Goal: Information Seeking & Learning: Understand process/instructions

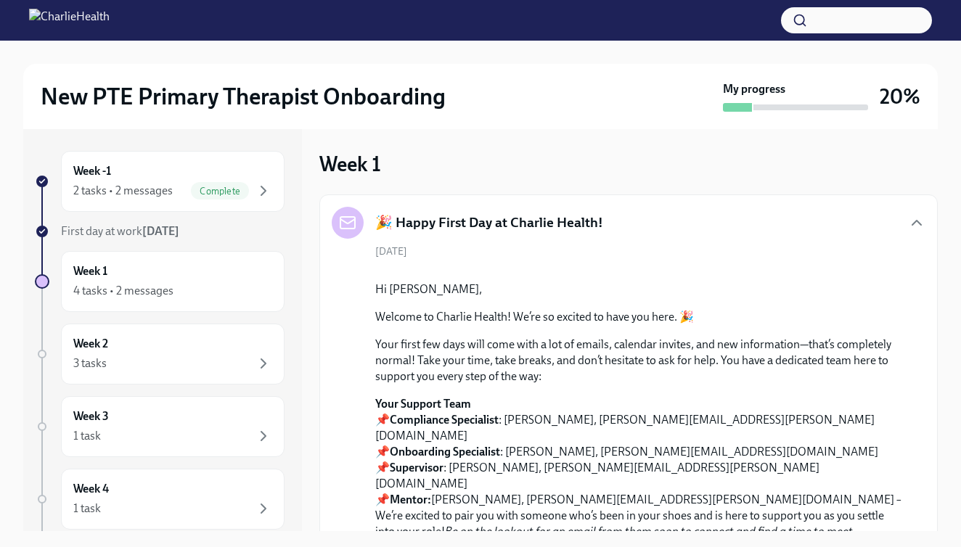
scroll to position [548, 0]
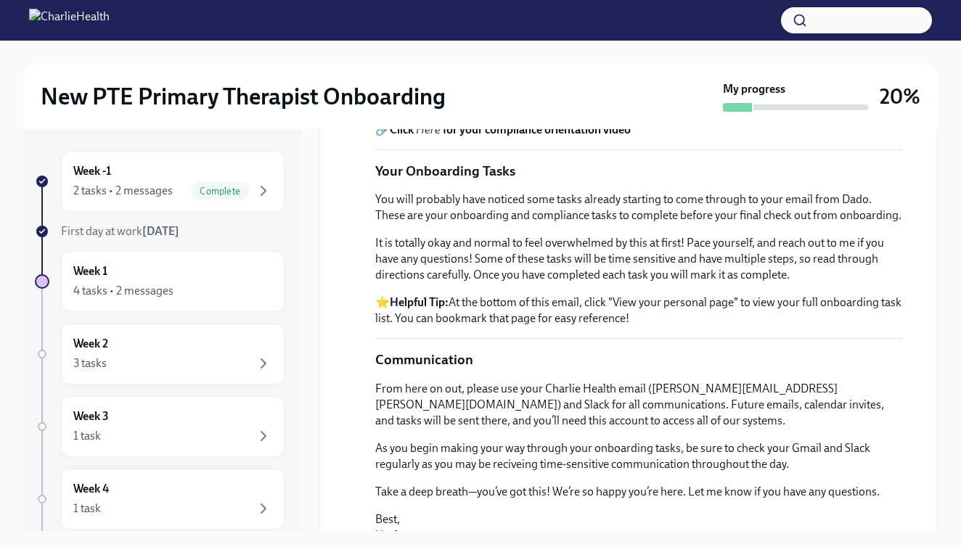
click at [436, 121] on em "Here" at bounding box center [428, 114] width 25 height 14
click at [430, 136] on em "Here" at bounding box center [428, 130] width 25 height 14
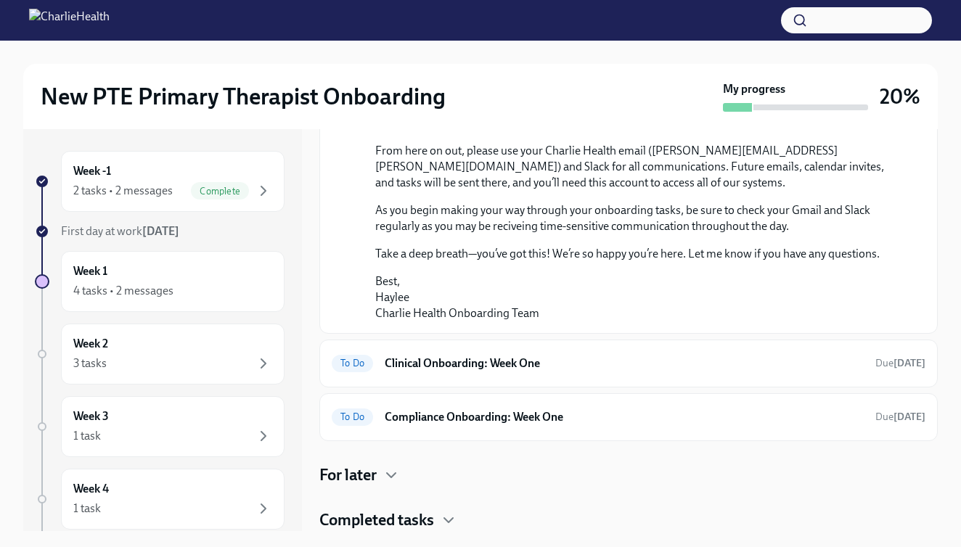
scroll to position [845, 0]
click at [775, 372] on h6 "Clinical Onboarding: Week One" at bounding box center [624, 364] width 479 height 16
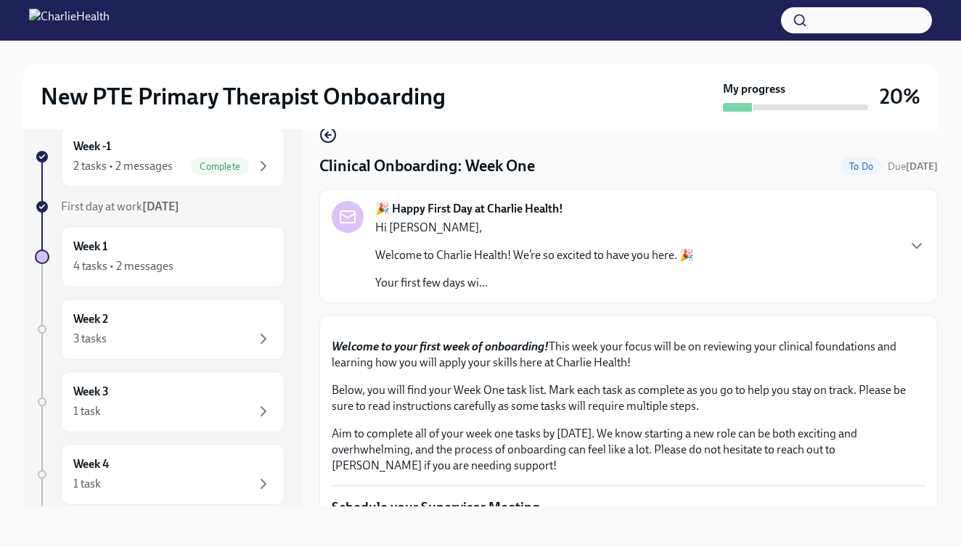
scroll to position [26, 0]
click at [892, 327] on button "Zoom image" at bounding box center [629, 327] width 594 height 0
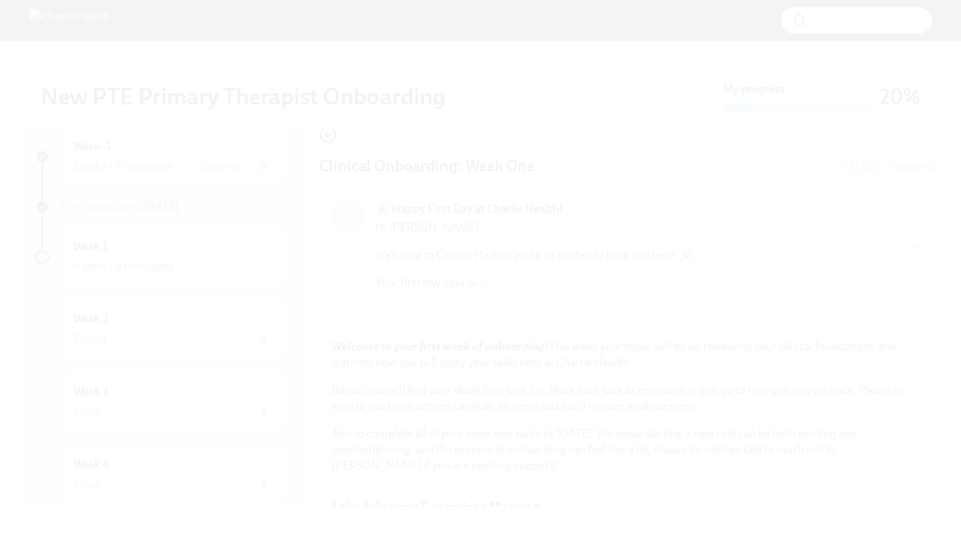
click at [539, 157] on button "Unzoom image" at bounding box center [480, 273] width 961 height 547
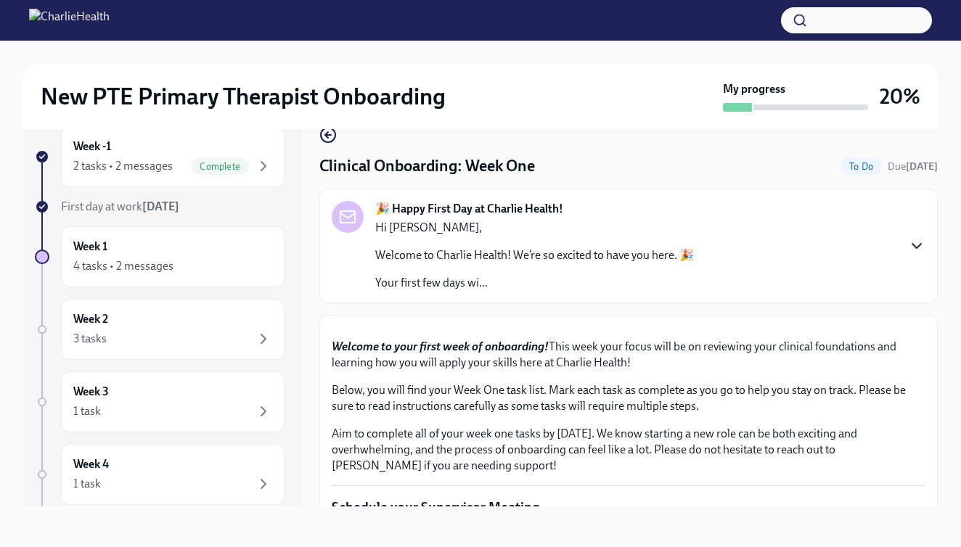
click at [924, 248] on icon "button" at bounding box center [916, 245] width 17 height 17
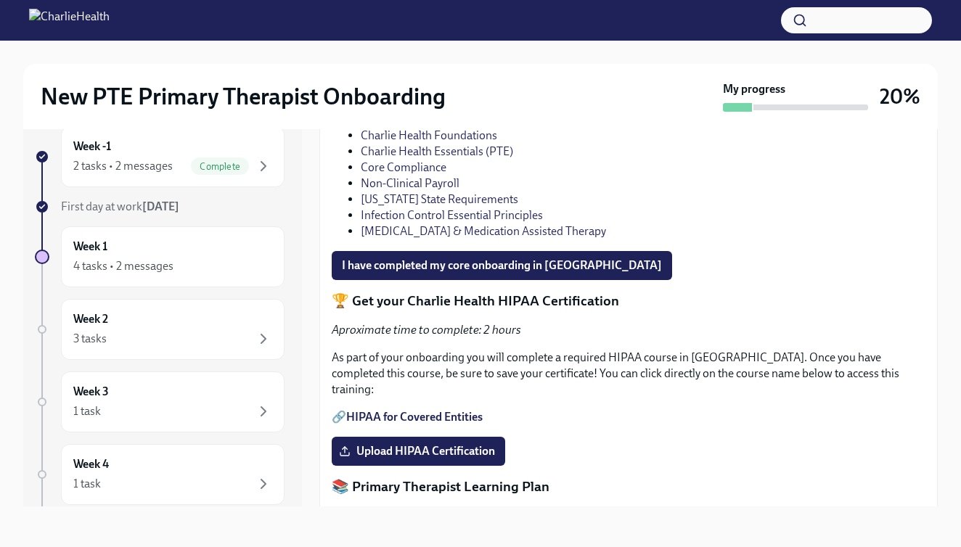
scroll to position [1819, 0]
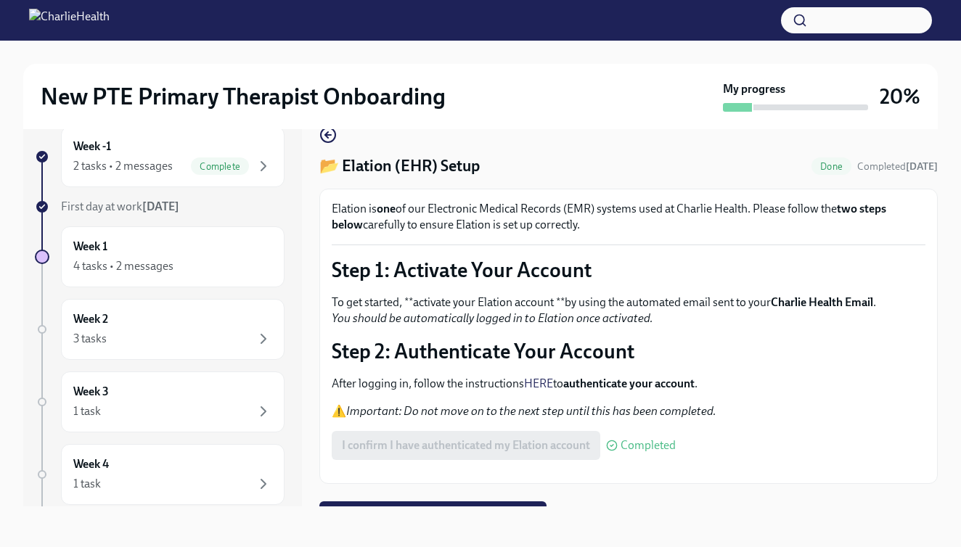
scroll to position [26, 0]
click at [189, 155] on div "Week -1 2 tasks • 2 messages Complete" at bounding box center [172, 157] width 199 height 36
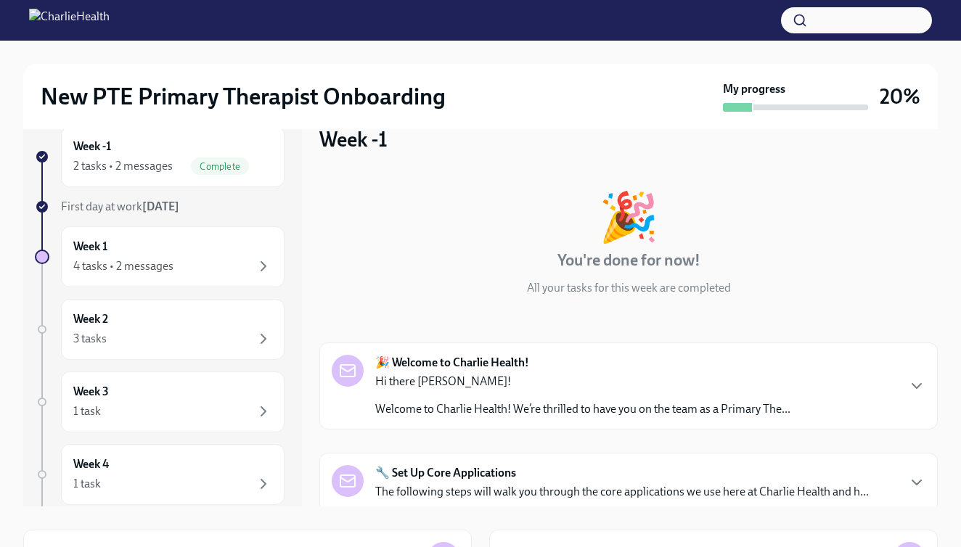
scroll to position [1, 0]
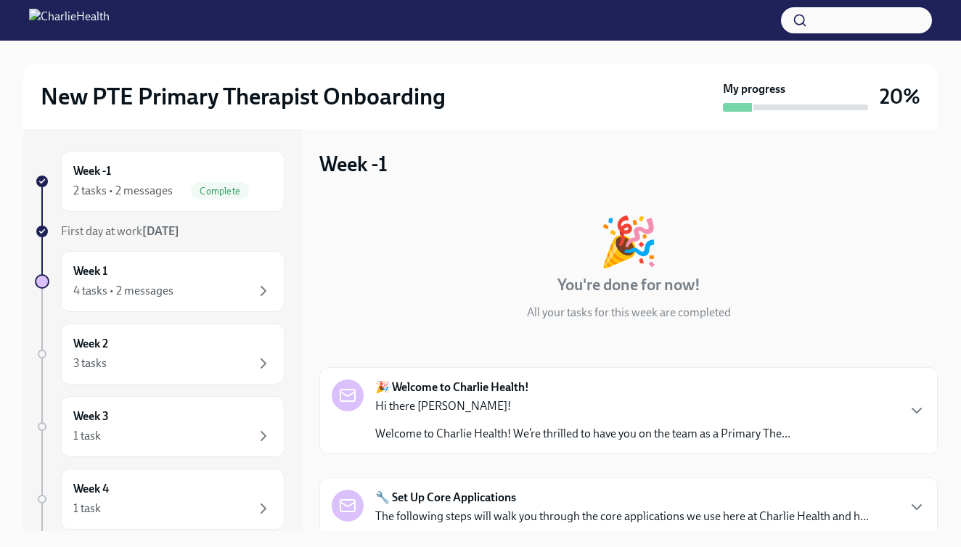
click at [689, 507] on div "🔧 Set Up Core Applications The following steps will walk you through the core a…" at bounding box center [622, 507] width 494 height 35
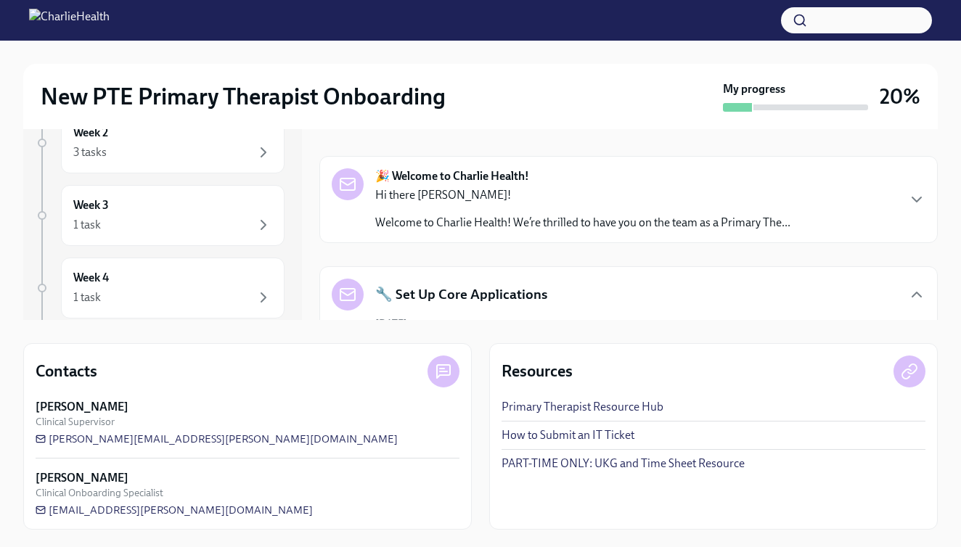
scroll to position [213, 0]
click at [915, 290] on icon "button" at bounding box center [916, 294] width 17 height 17
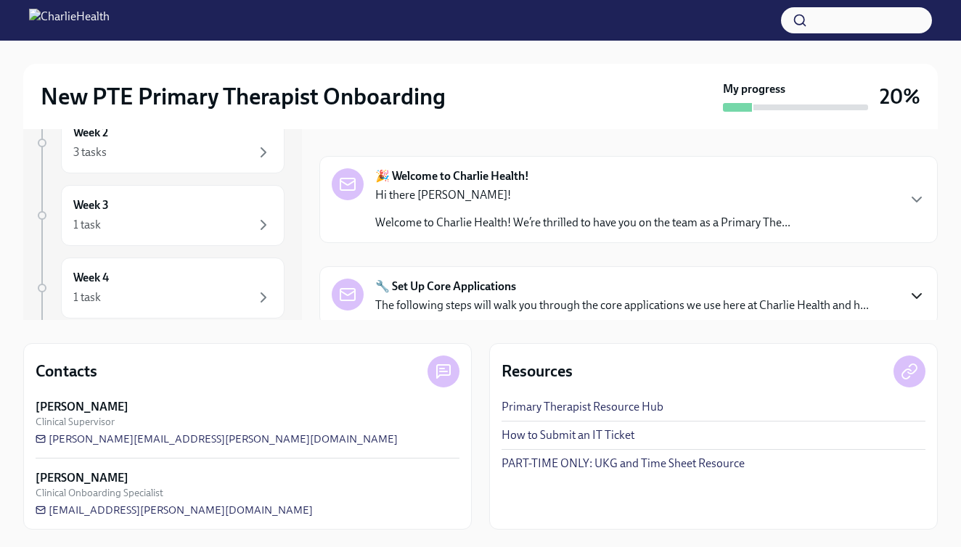
click at [915, 290] on icon "button" at bounding box center [916, 296] width 17 height 17
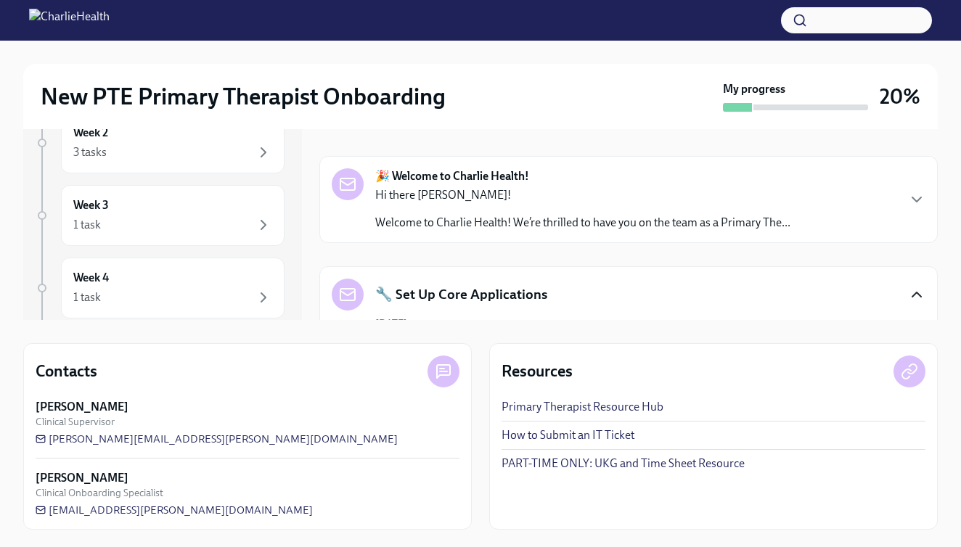
click at [502, 301] on h5 "🔧 Set Up Core Applications" at bounding box center [461, 294] width 172 height 19
click at [451, 94] on div "New PTE Primary Therapist Onboarding" at bounding box center [379, 96] width 677 height 29
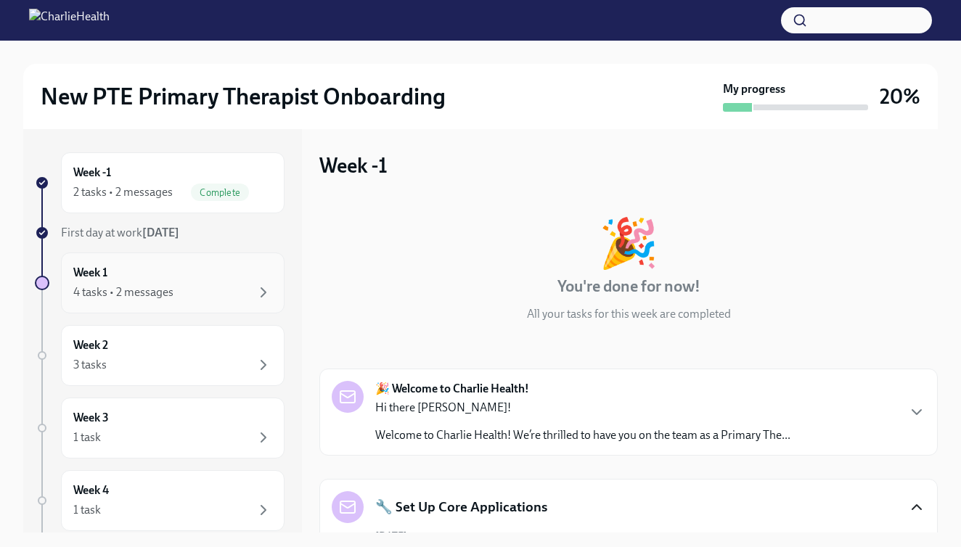
click at [146, 280] on div "Week 1 4 tasks • 2 messages" at bounding box center [172, 283] width 199 height 36
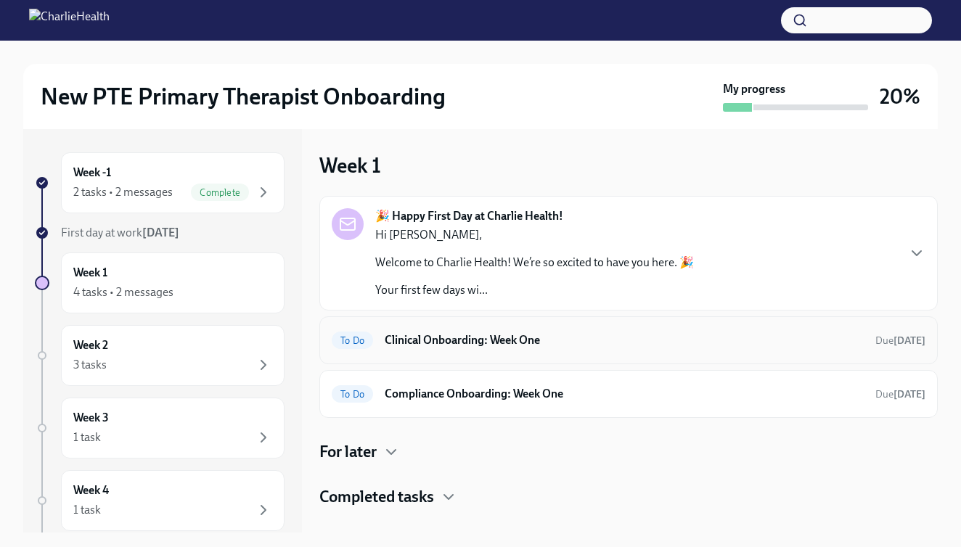
click at [656, 339] on h6 "Clinical Onboarding: Week One" at bounding box center [624, 341] width 479 height 16
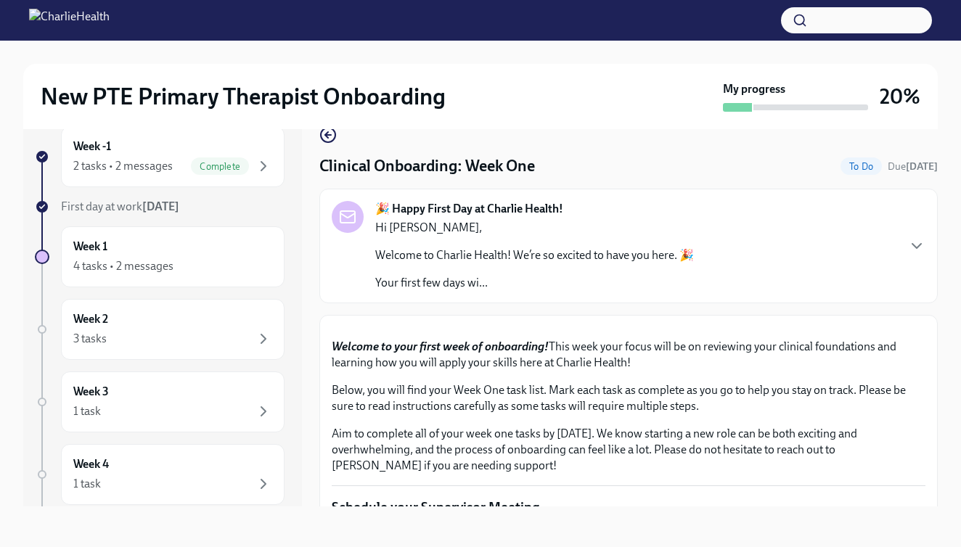
scroll to position [26, 0]
click at [888, 245] on div "🎉 Happy First Day at Charlie Health! Hi Amanda, Welcome to Charlie Health! We’r…" at bounding box center [629, 246] width 594 height 90
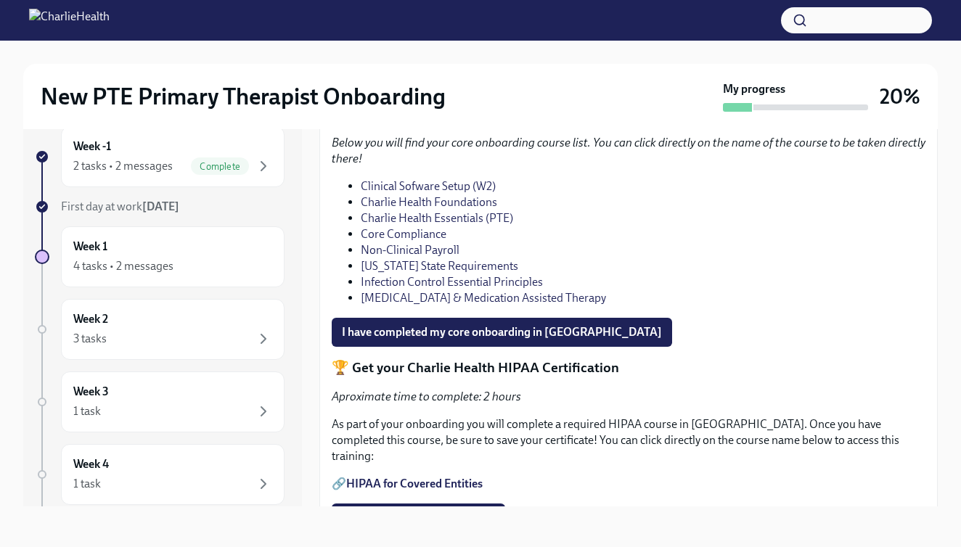
scroll to position [1808, 0]
